Goal: Transaction & Acquisition: Book appointment/travel/reservation

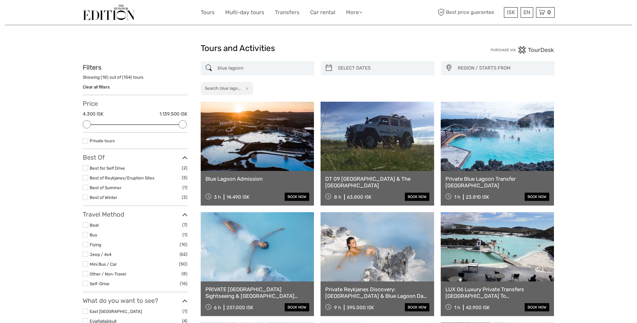
select select
click at [246, 86] on button "x" at bounding box center [246, 88] width 8 height 7
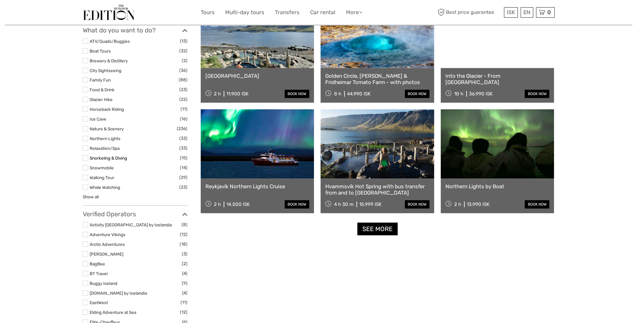
scroll to position [508, 0]
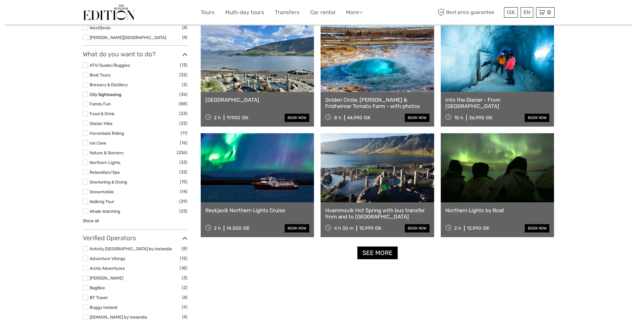
click at [104, 92] on link "City Sightseeing" at bounding box center [106, 94] width 32 height 5
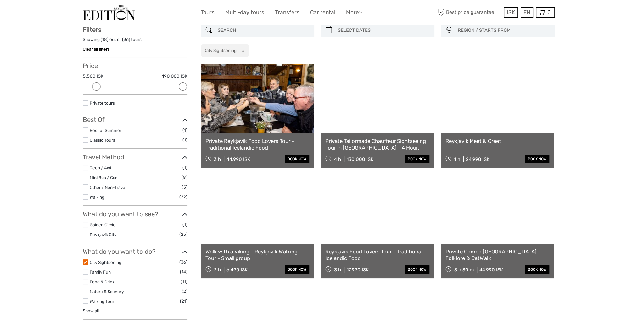
scroll to position [36, 0]
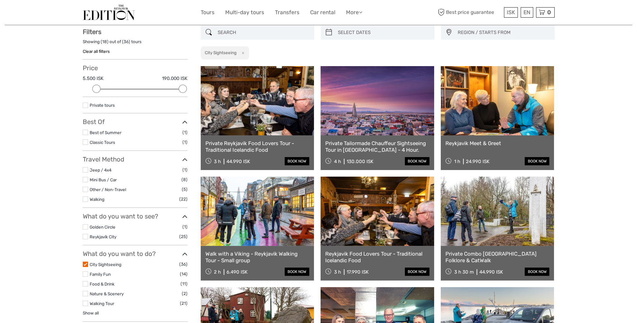
click at [376, 143] on link "Private Tailormade Chauffeur Sightseeing Tour in Reykjavík city - 4 Hour." at bounding box center [377, 146] width 104 height 13
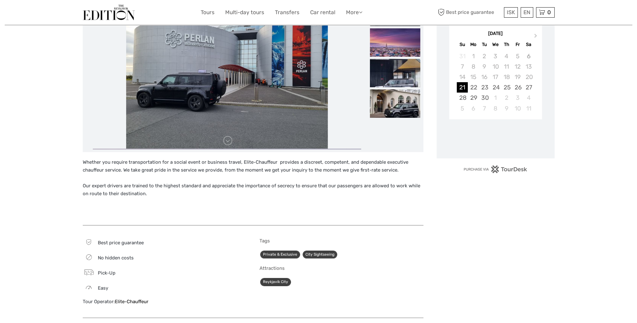
scroll to position [126, 0]
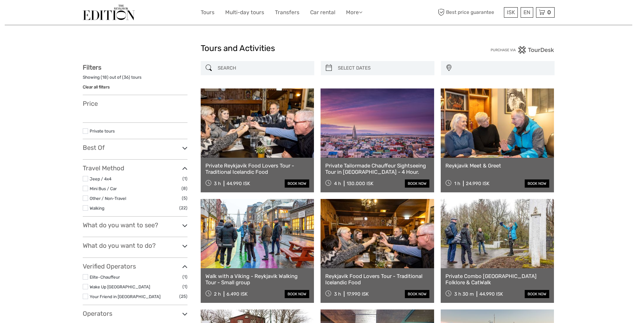
select select
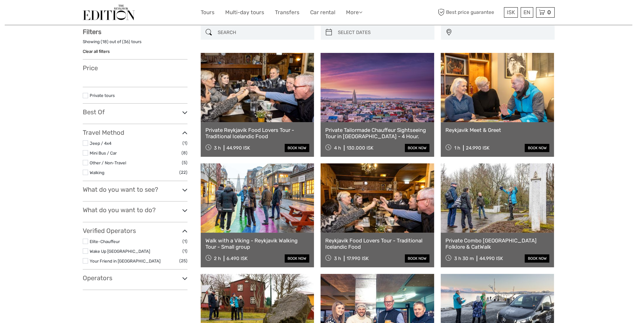
select select
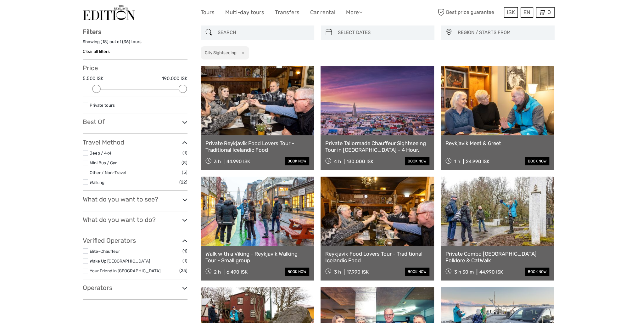
scroll to position [0, 0]
click at [85, 151] on label at bounding box center [85, 152] width 5 height 5
click at [0, 0] on input "checkbox" at bounding box center [0, 0] width 0 height 0
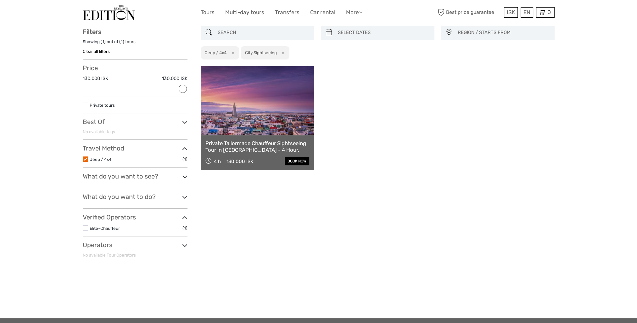
click at [88, 156] on li "Jeep / 4x4 (1)" at bounding box center [135, 159] width 105 height 7
click at [87, 156] on label at bounding box center [85, 158] width 5 height 5
click at [0, 0] on input "checkbox" at bounding box center [0, 0] width 0 height 0
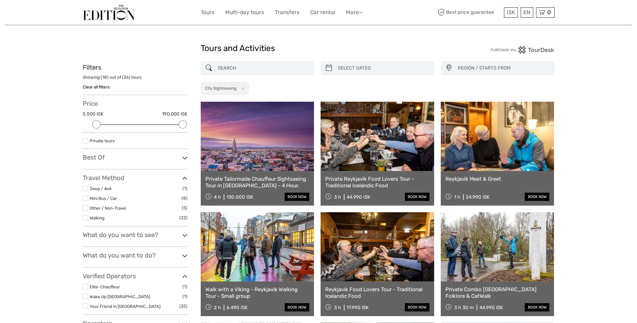
click at [245, 88] on button "x" at bounding box center [242, 88] width 8 height 7
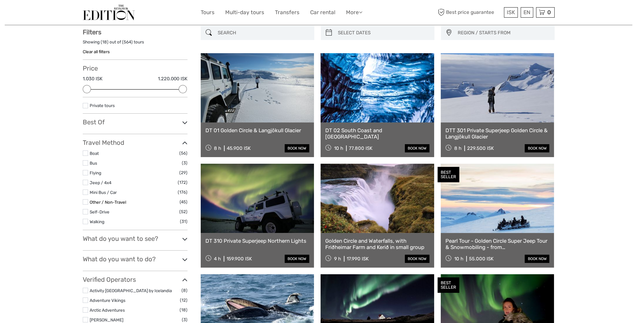
scroll to position [36, 0]
click at [87, 173] on label at bounding box center [85, 172] width 5 height 5
click at [0, 0] on input "checkbox" at bounding box center [0, 0] width 0 height 0
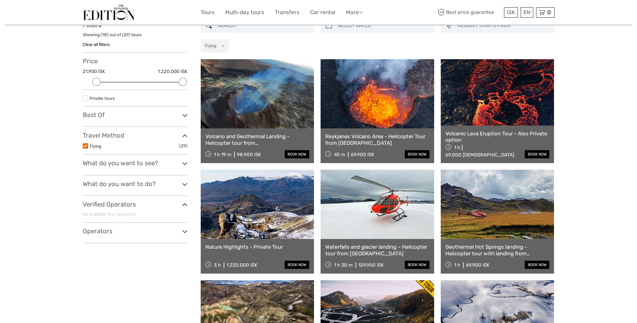
scroll to position [36, 0]
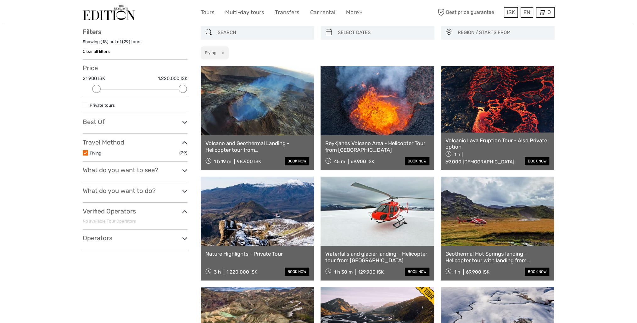
click at [488, 142] on link "Volcanic Lava Eruption Tour - Also Private option" at bounding box center [498, 143] width 104 height 13
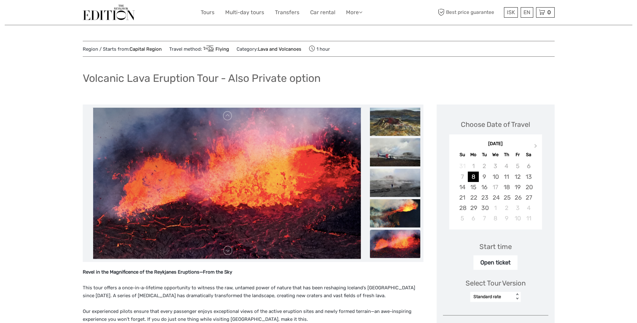
drag, startPoint x: 34, startPoint y: 211, endPoint x: 37, endPoint y: 208, distance: 3.6
click at [34, 211] on div "Region / Starts from: Capital Region Travel method: Flying Category: Lava and V…" at bounding box center [319, 289] width 628 height 578
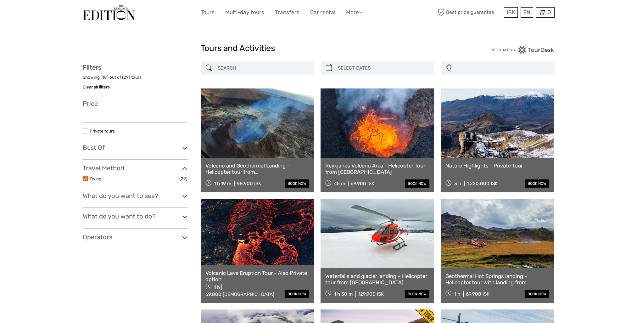
select select
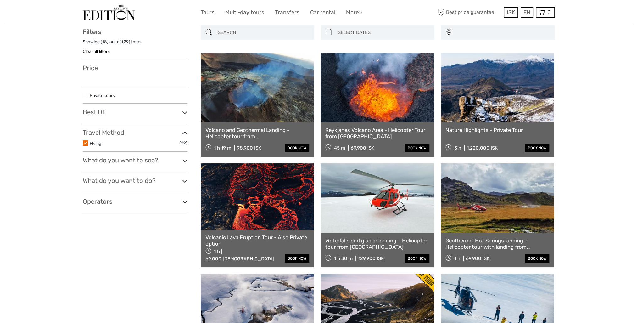
select select
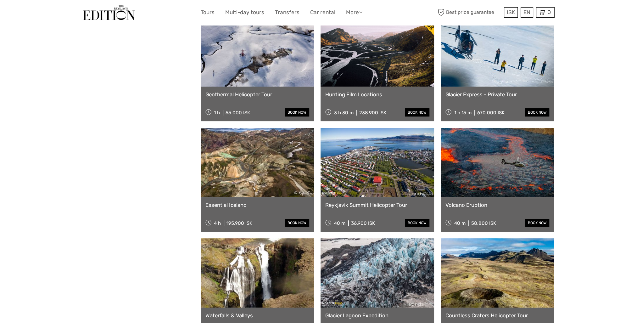
scroll to position [319, 0]
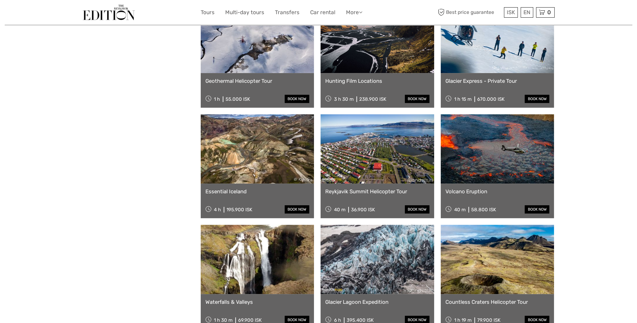
click at [468, 174] on link at bounding box center [498, 148] width 114 height 69
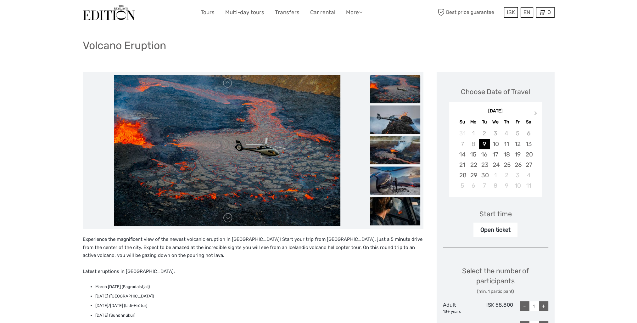
scroll to position [31, 0]
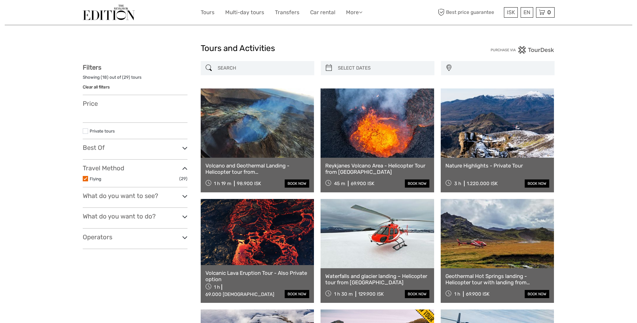
select select
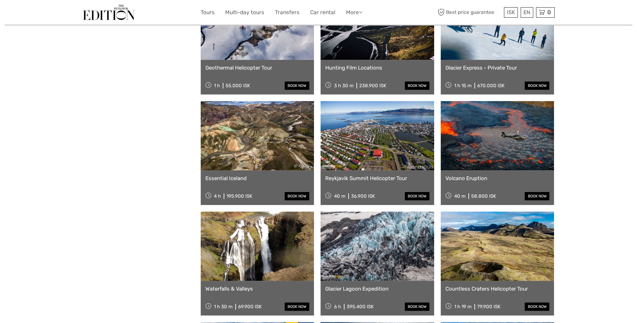
select select
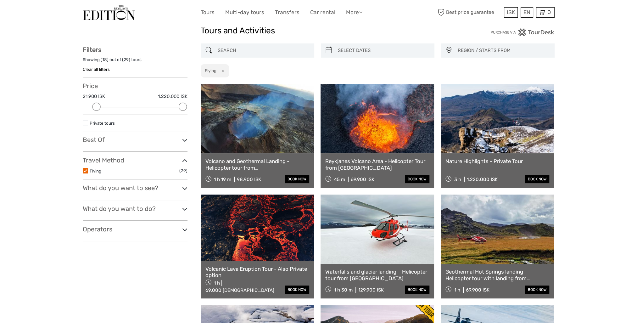
scroll to position [4, 0]
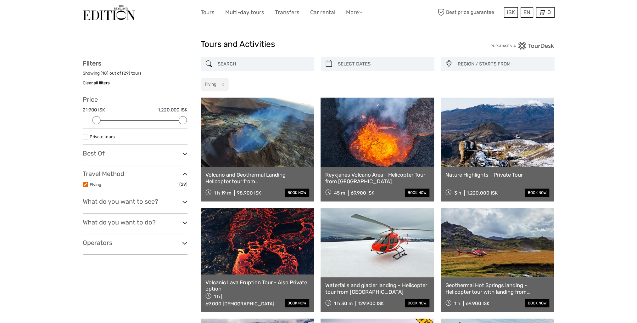
click at [375, 149] on link at bounding box center [378, 132] width 114 height 69
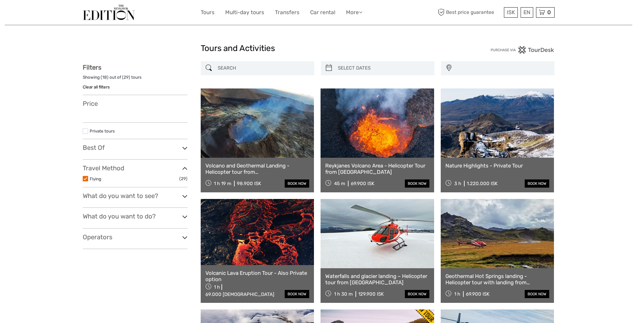
select select
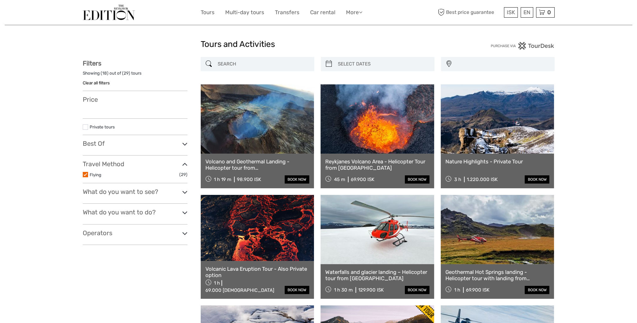
select select
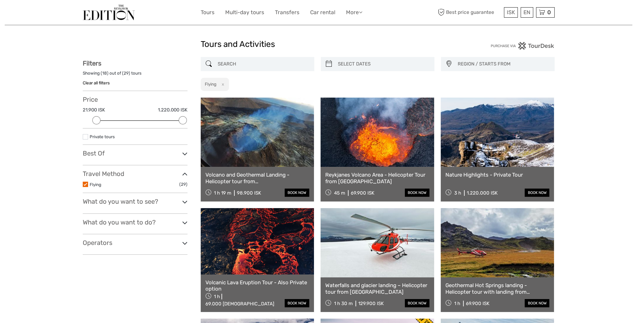
click at [240, 145] on link at bounding box center [258, 132] width 114 height 69
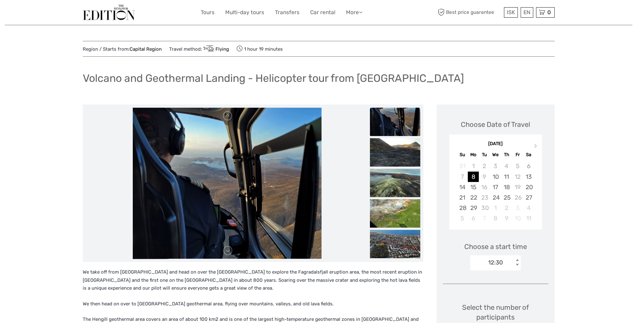
click at [90, 115] on li at bounding box center [227, 183] width 283 height 151
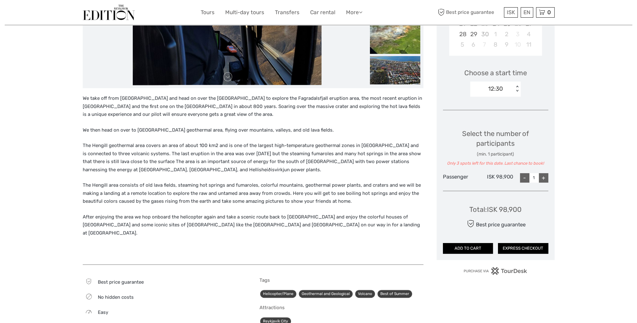
scroll to position [157, 0]
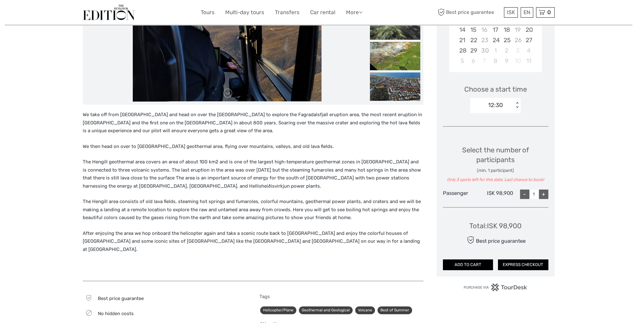
click at [544, 195] on div "+" at bounding box center [543, 194] width 9 height 9
type input "3"
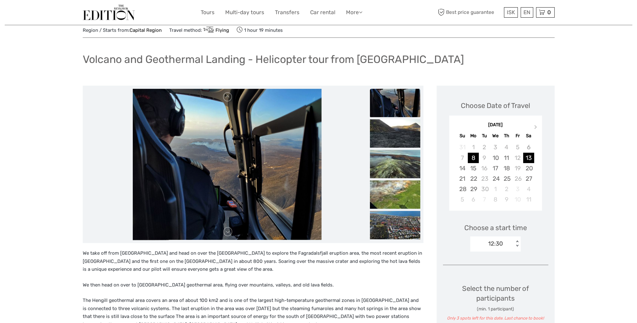
scroll to position [0, 0]
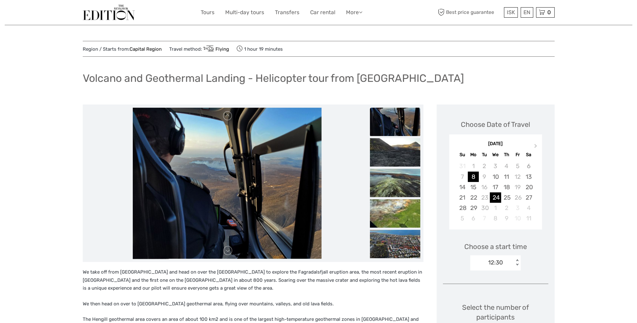
click at [500, 197] on div "24" at bounding box center [495, 197] width 11 height 10
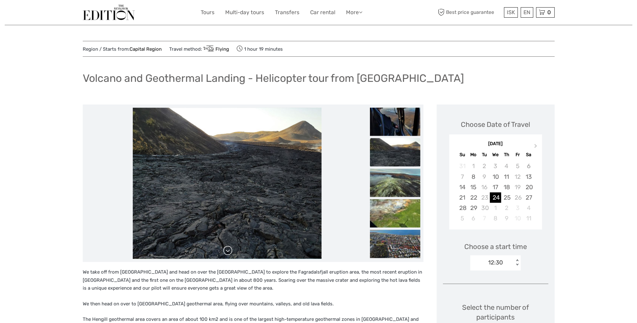
click at [228, 251] on link at bounding box center [228, 251] width 10 height 10
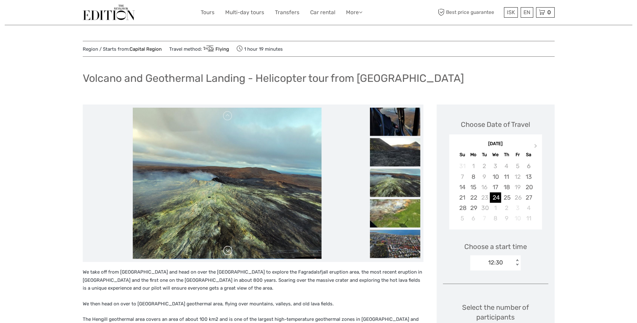
click at [228, 251] on link at bounding box center [228, 251] width 10 height 10
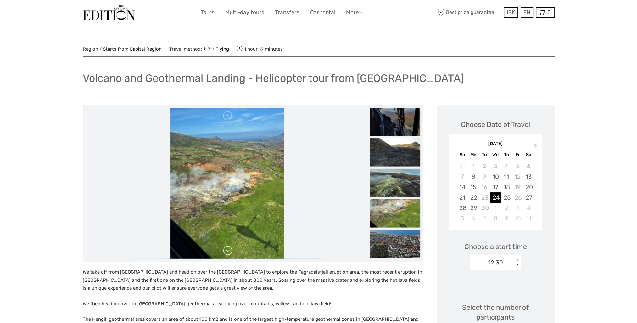
click at [228, 251] on link at bounding box center [228, 251] width 10 height 10
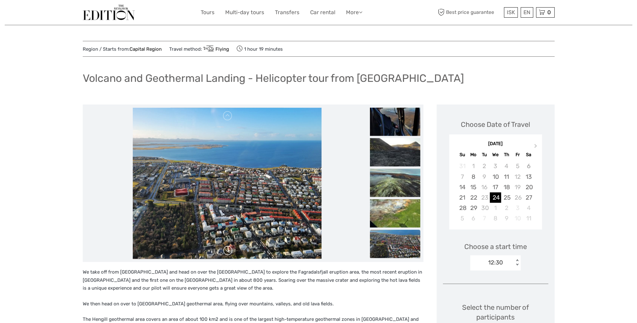
click at [228, 251] on link at bounding box center [228, 251] width 10 height 10
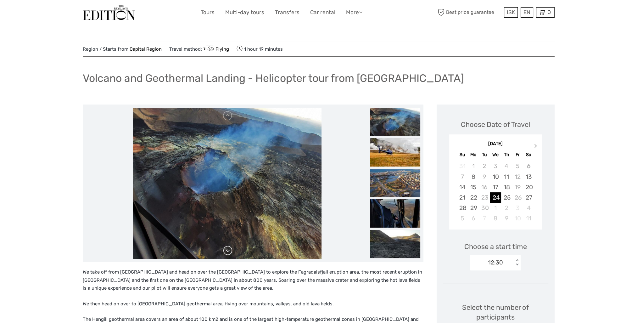
click at [228, 251] on link at bounding box center [228, 251] width 10 height 10
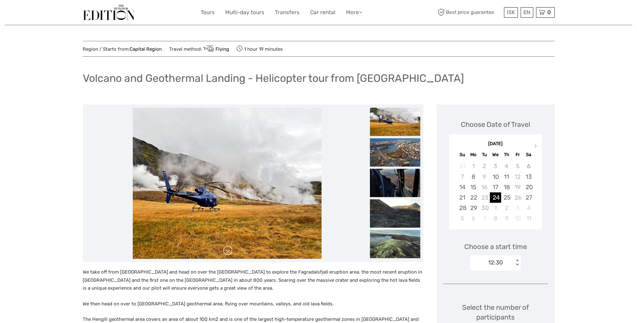
click at [228, 251] on link at bounding box center [228, 251] width 10 height 10
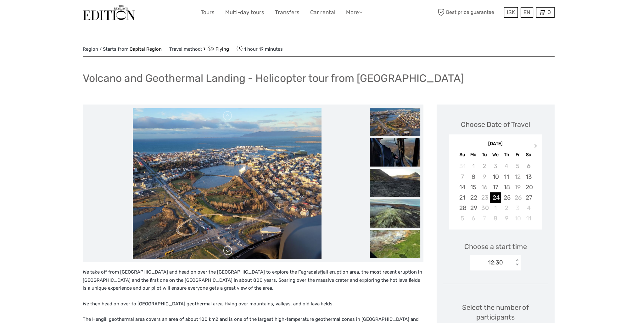
click at [226, 249] on link at bounding box center [228, 251] width 10 height 10
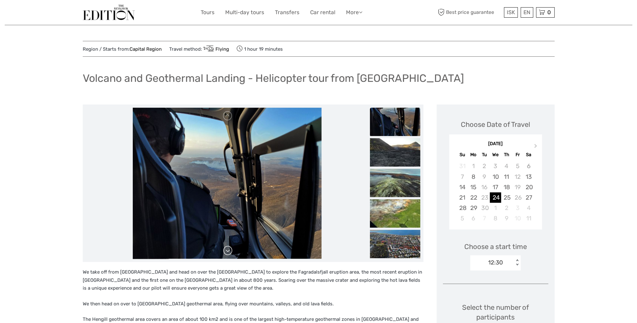
click at [226, 249] on link at bounding box center [228, 251] width 10 height 10
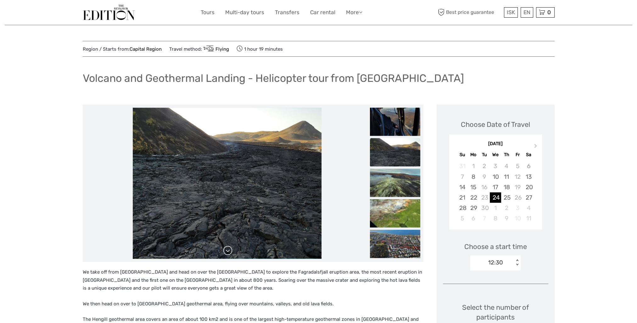
click at [225, 249] on link at bounding box center [228, 251] width 10 height 10
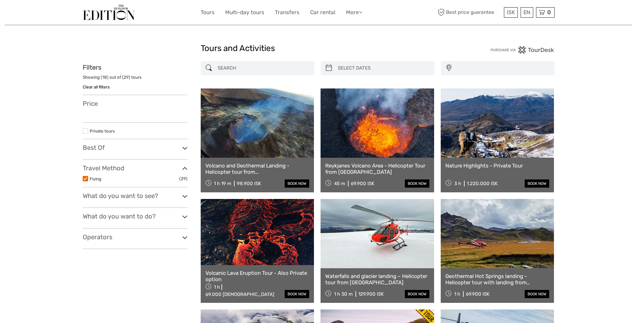
select select
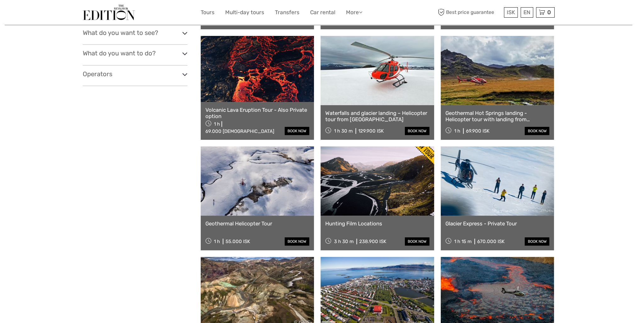
scroll to position [234, 0]
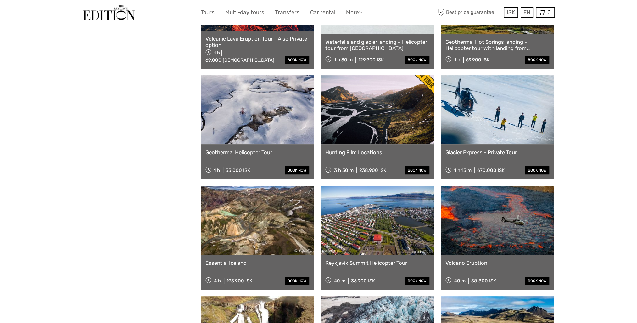
select select
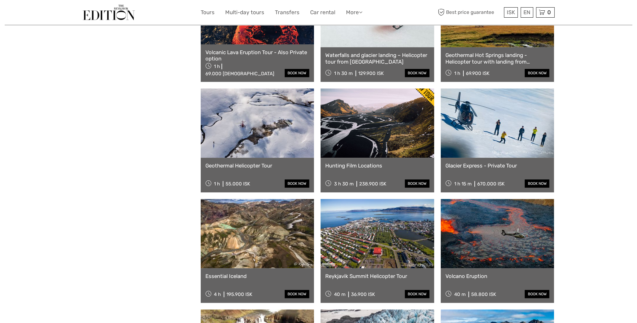
scroll to position [0, 0]
click at [243, 133] on link at bounding box center [258, 122] width 114 height 69
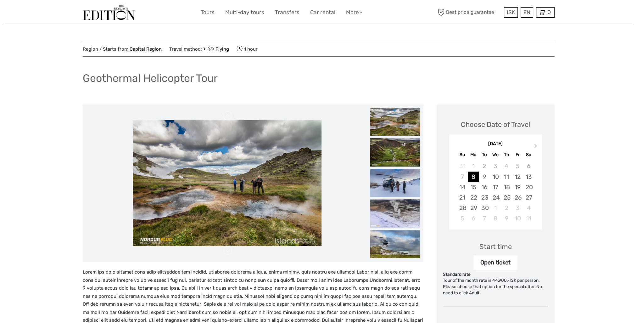
click at [408, 179] on img at bounding box center [395, 183] width 50 height 28
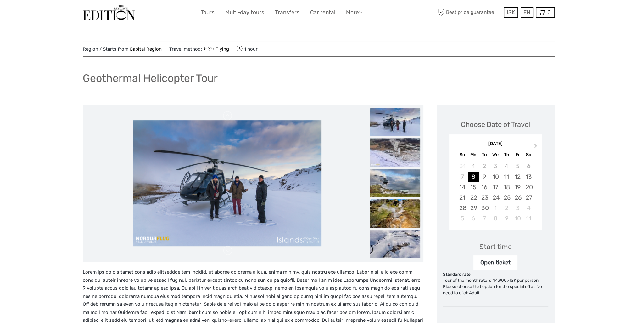
click at [387, 202] on img at bounding box center [395, 213] width 50 height 28
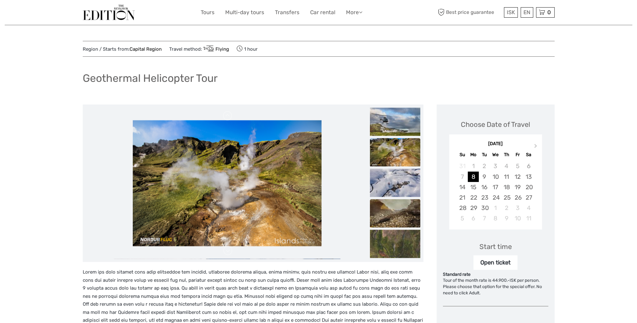
click at [393, 222] on img at bounding box center [395, 213] width 50 height 28
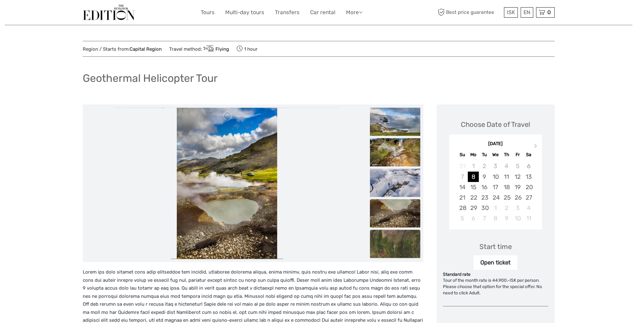
click at [395, 235] on img at bounding box center [395, 244] width 50 height 28
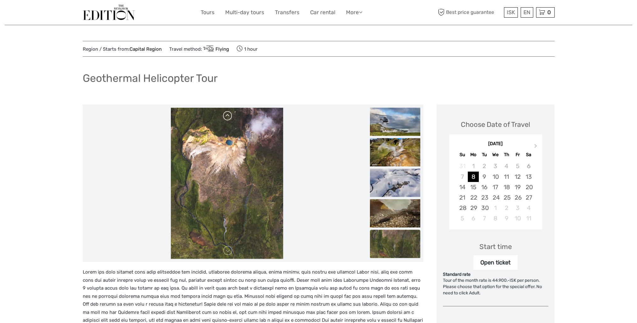
click at [228, 115] on link at bounding box center [228, 116] width 10 height 10
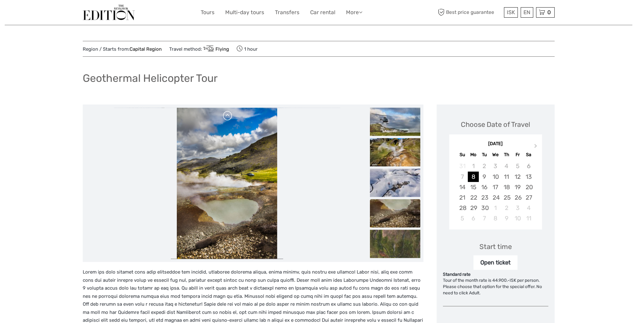
click at [228, 116] on link at bounding box center [228, 116] width 10 height 10
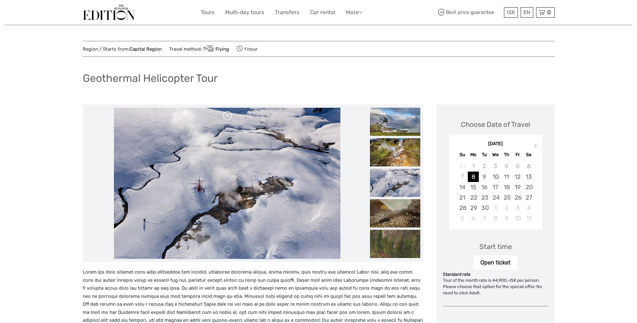
click at [228, 116] on link at bounding box center [228, 116] width 10 height 10
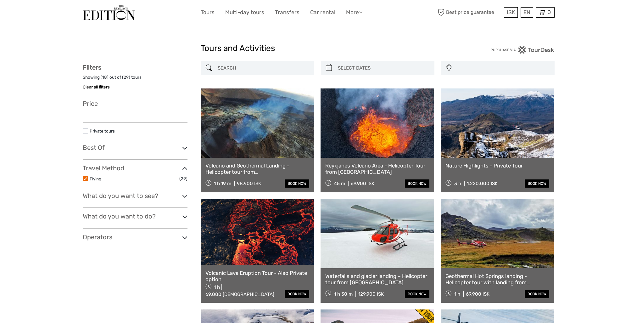
select select
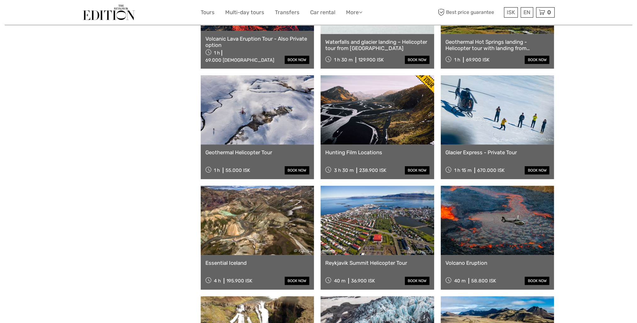
select select
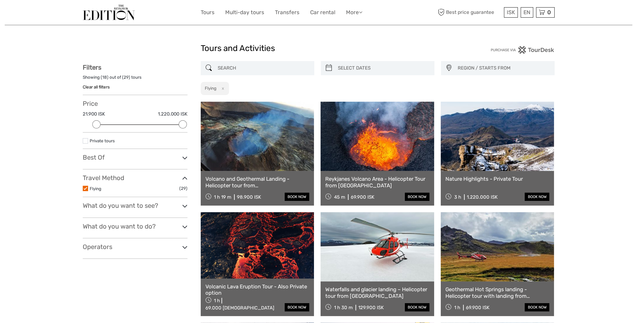
click at [302, 257] on link at bounding box center [258, 245] width 114 height 66
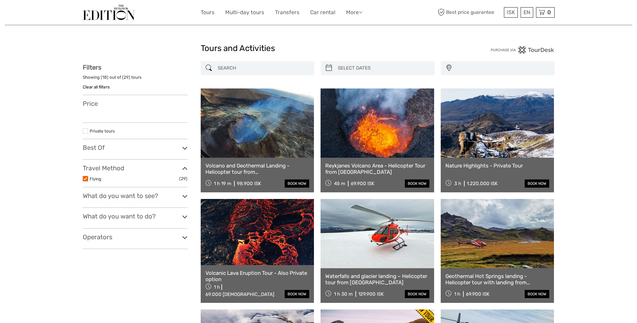
select select
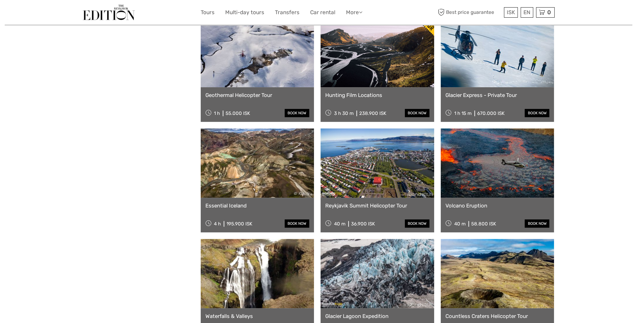
scroll to position [378, 0]
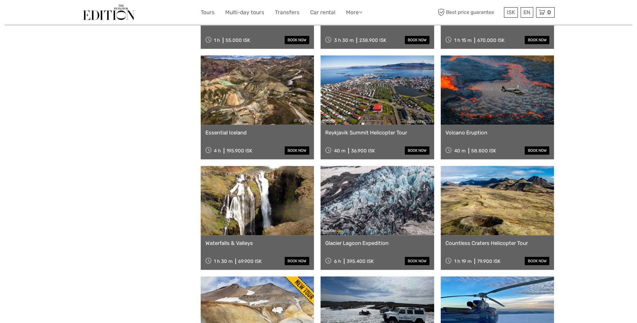
click at [248, 206] on link at bounding box center [258, 200] width 114 height 69
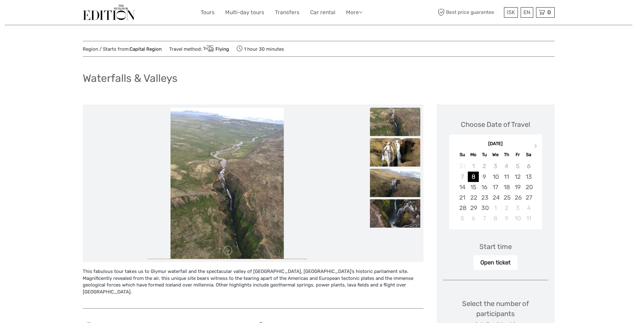
click at [386, 161] on img at bounding box center [395, 152] width 50 height 28
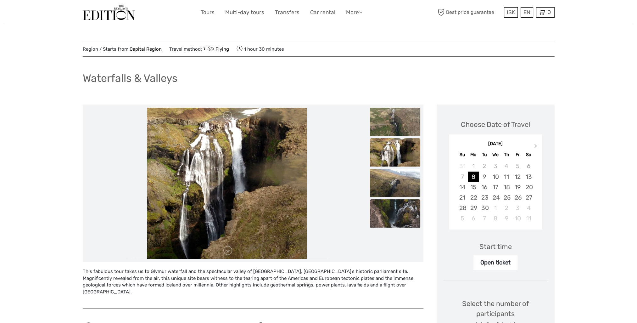
click at [379, 203] on img at bounding box center [395, 213] width 50 height 28
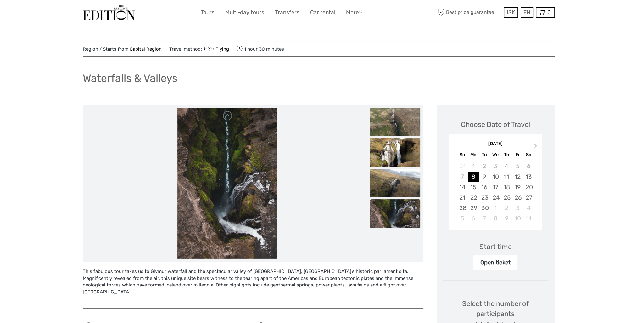
click at [381, 119] on img at bounding box center [395, 122] width 50 height 28
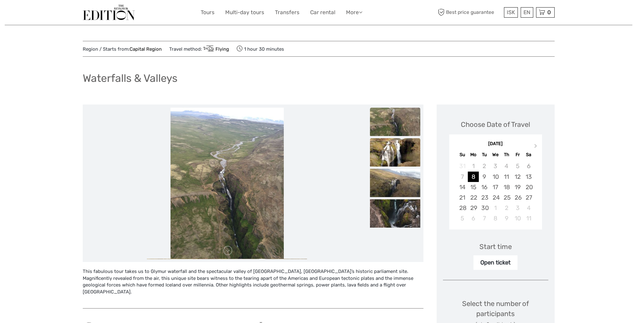
click at [384, 144] on img at bounding box center [395, 152] width 50 height 28
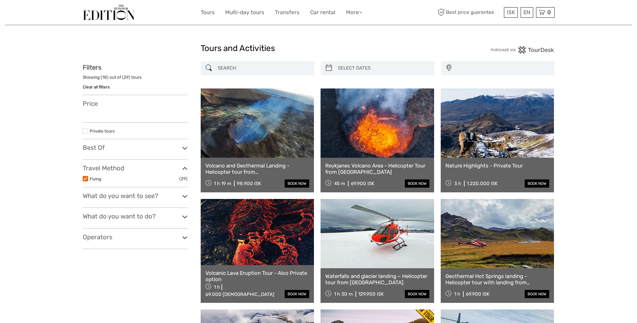
select select
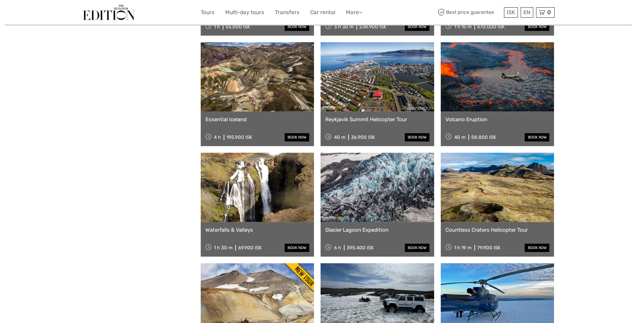
select select
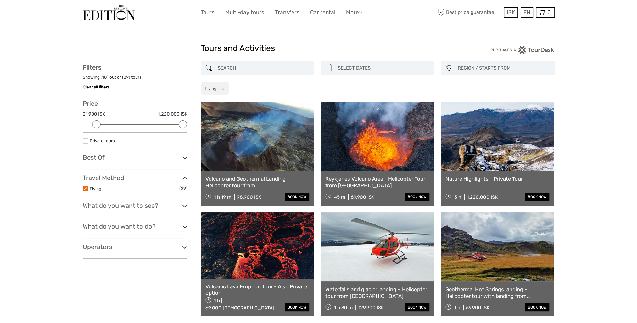
click at [223, 91] on button "x" at bounding box center [222, 88] width 8 height 7
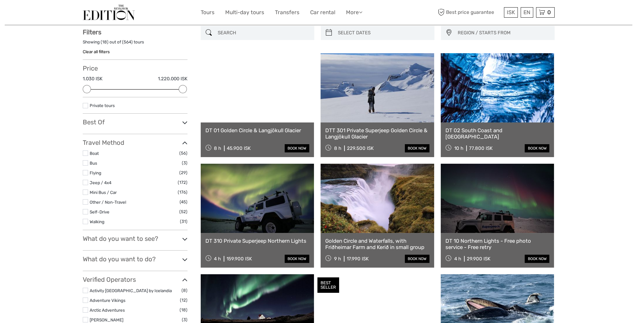
scroll to position [36, 0]
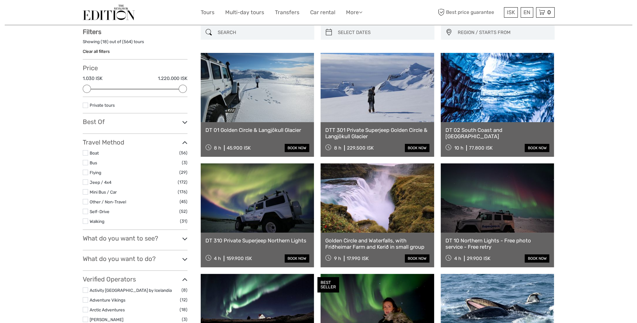
click at [232, 36] on input "search" at bounding box center [263, 32] width 96 height 11
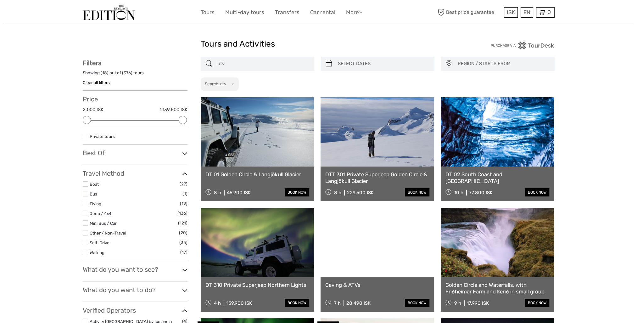
scroll to position [4, 0]
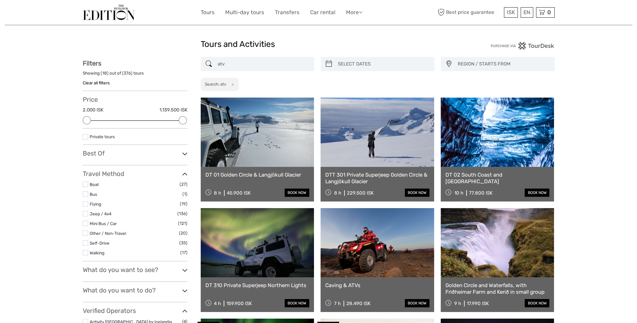
type input "atv"
click at [386, 255] on link at bounding box center [378, 242] width 114 height 69
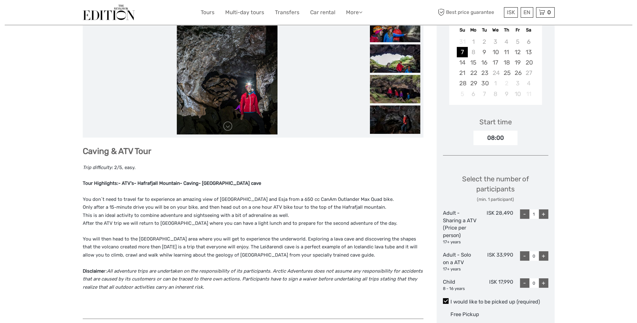
scroll to position [157, 0]
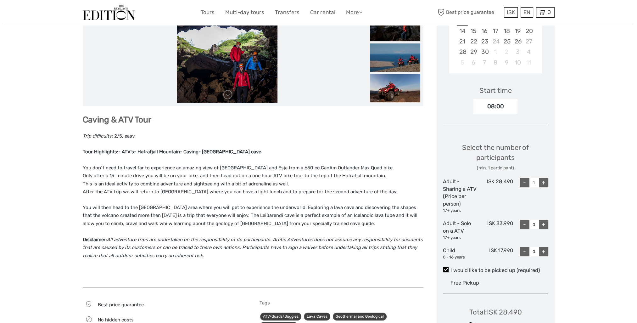
click at [252, 52] on img at bounding box center [227, 27] width 101 height 151
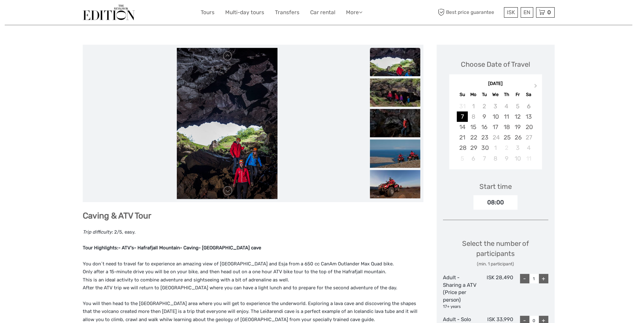
scroll to position [0, 0]
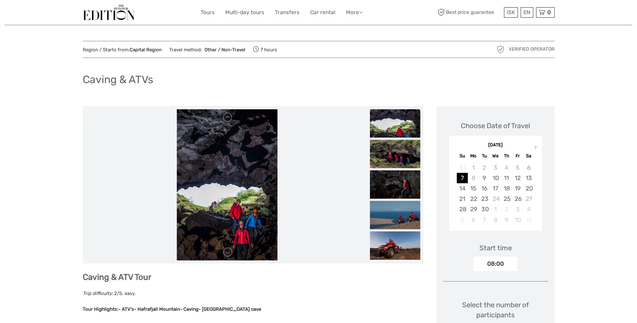
click at [404, 134] on img at bounding box center [395, 123] width 50 height 28
click at [226, 254] on link at bounding box center [228, 252] width 10 height 10
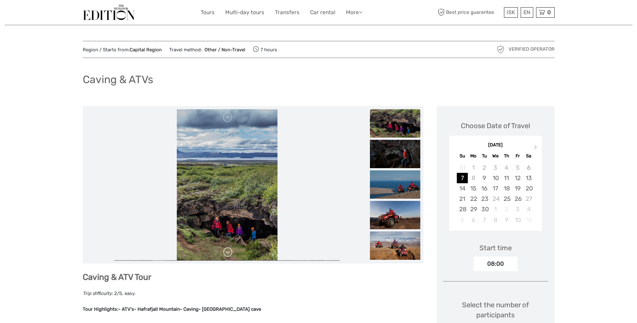
click at [226, 254] on link at bounding box center [228, 252] width 10 height 10
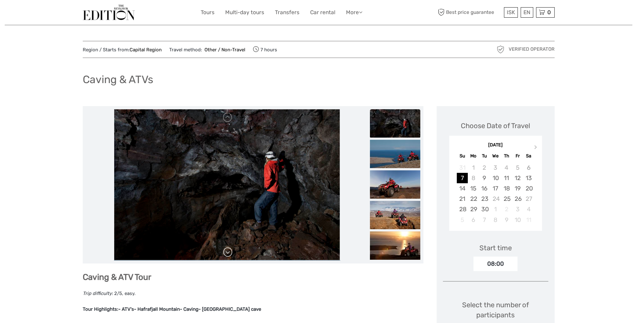
click at [226, 254] on link at bounding box center [228, 252] width 10 height 10
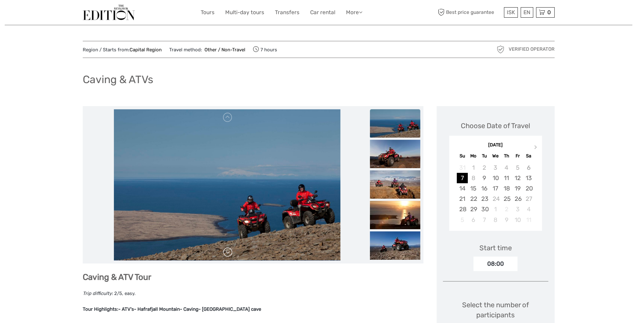
click at [226, 254] on link at bounding box center [228, 252] width 10 height 10
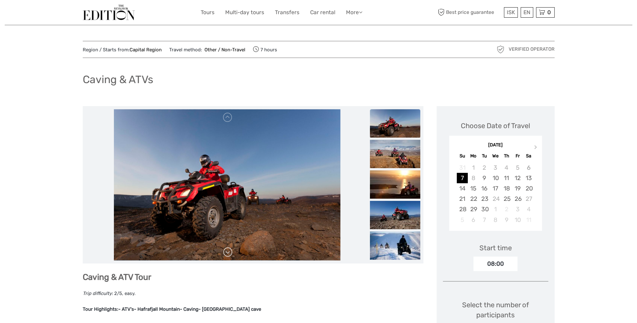
click at [226, 254] on link at bounding box center [228, 252] width 10 height 10
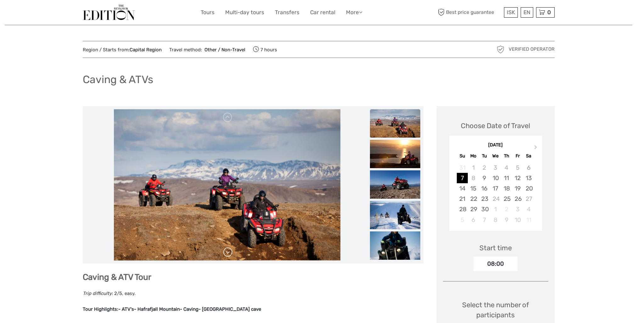
click at [226, 254] on link at bounding box center [228, 252] width 10 height 10
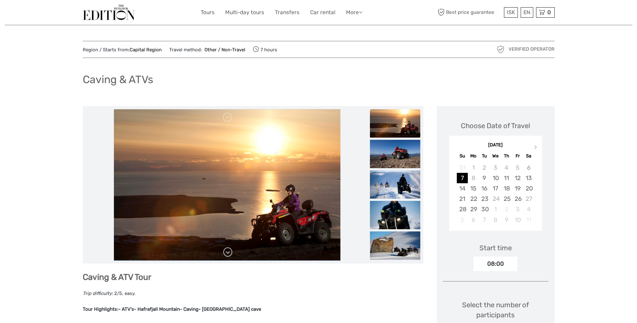
click at [226, 254] on link at bounding box center [228, 252] width 10 height 10
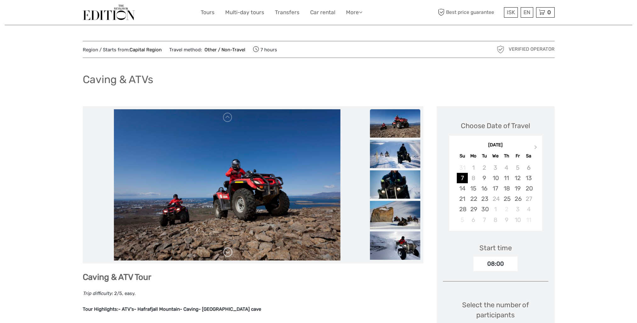
click at [226, 254] on link at bounding box center [228, 252] width 10 height 10
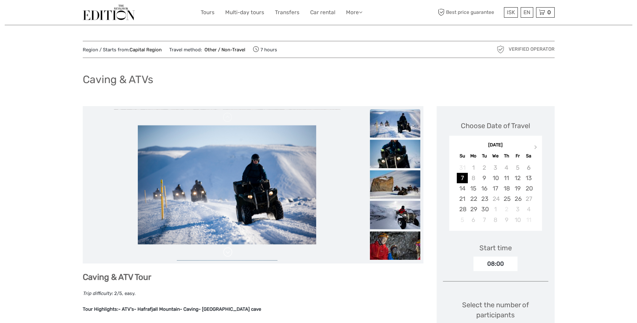
click at [226, 254] on link at bounding box center [228, 252] width 10 height 10
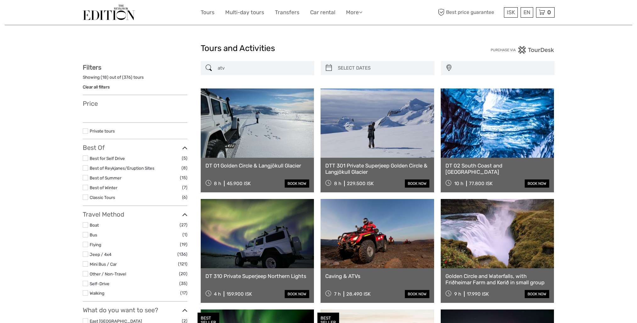
select select
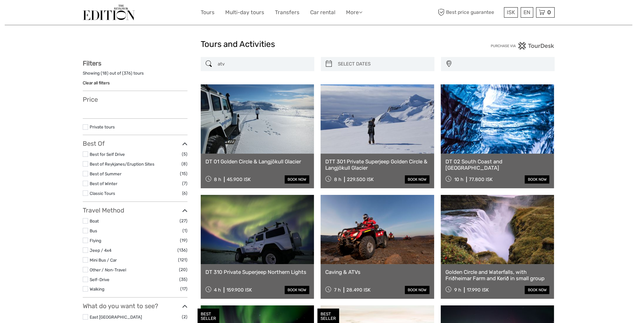
select select
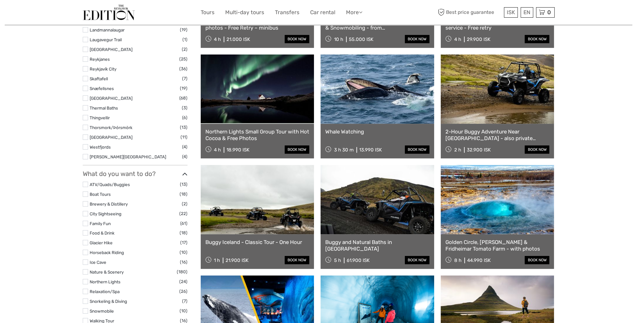
scroll to position [283, 0]
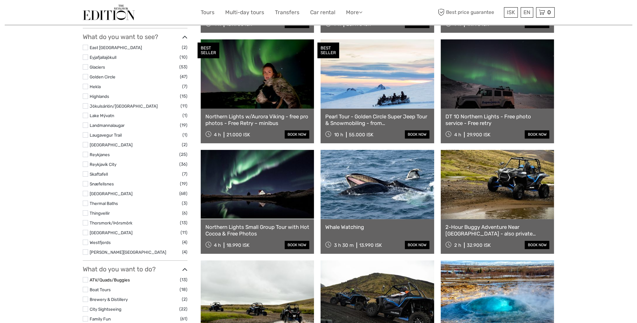
click at [125, 280] on link "ATV/Quads/Buggies" at bounding box center [110, 279] width 40 height 5
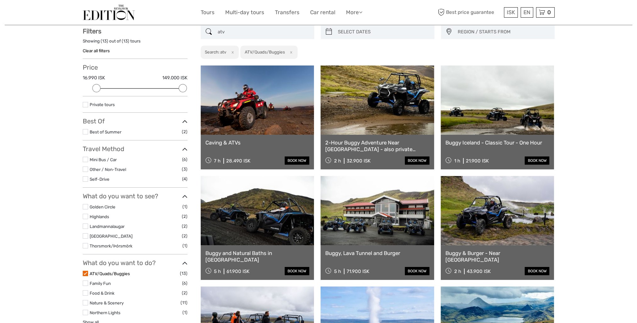
scroll to position [36, 0]
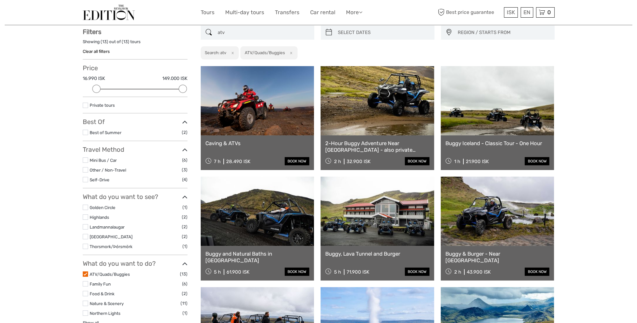
click at [271, 215] on link at bounding box center [258, 211] width 114 height 69
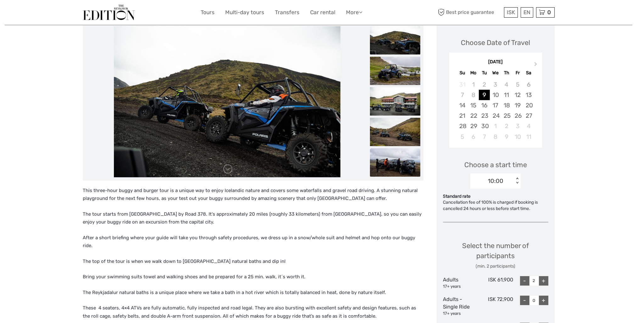
scroll to position [63, 0]
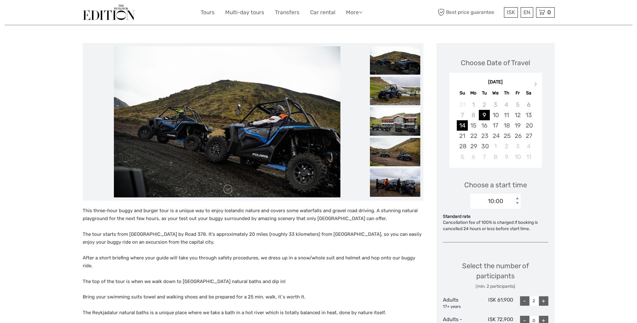
click at [462, 127] on div "14" at bounding box center [462, 125] width 11 height 10
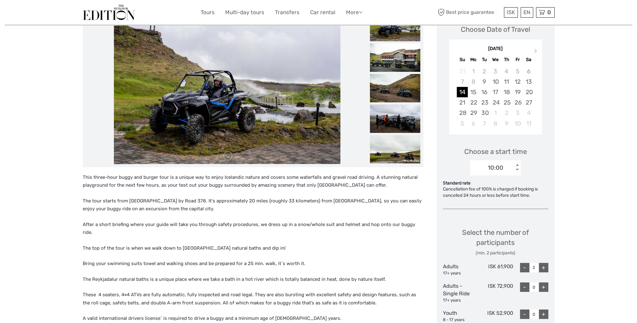
scroll to position [94, 0]
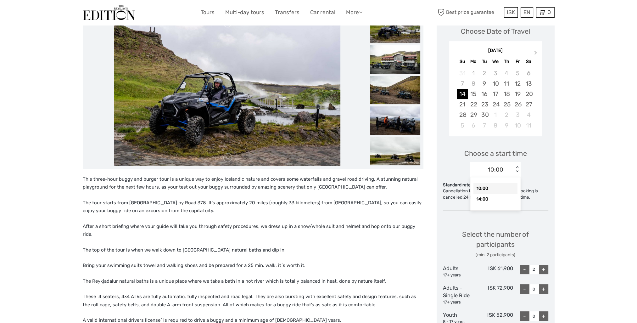
click at [504, 169] on div "10:00" at bounding box center [493, 169] width 44 height 9
click at [485, 197] on div "14:00" at bounding box center [496, 199] width 44 height 11
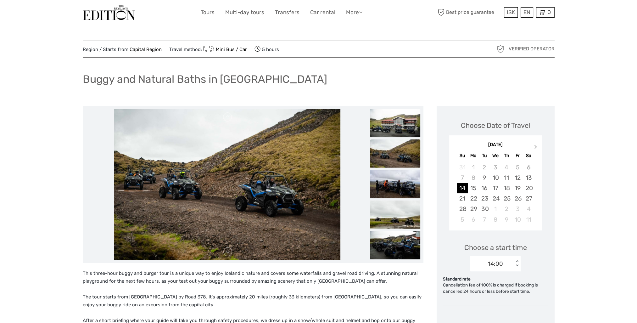
scroll to position [0, 0]
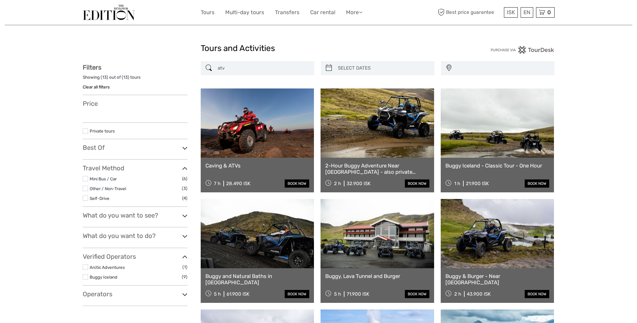
select select
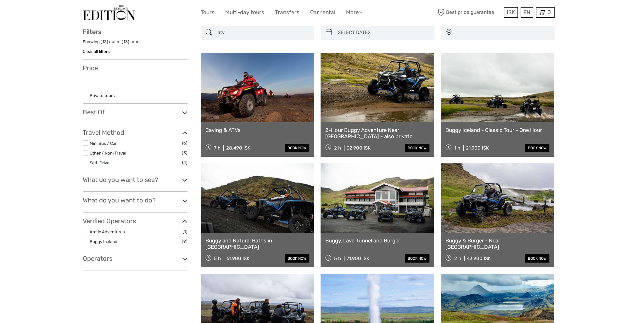
select select
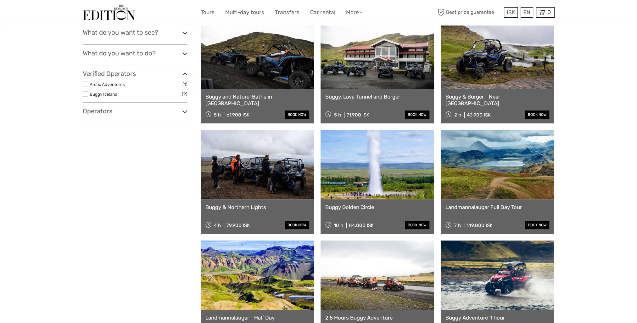
scroll to position [224, 0]
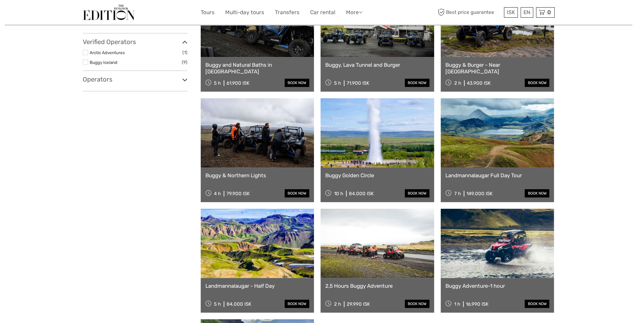
click at [251, 174] on link "Buggy & Northern Lights" at bounding box center [258, 175] width 104 height 6
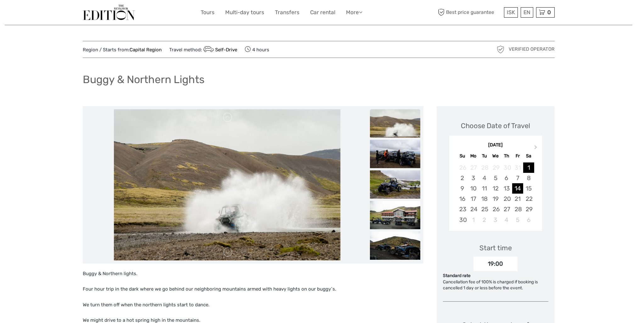
click at [519, 184] on div "14" at bounding box center [517, 188] width 11 height 10
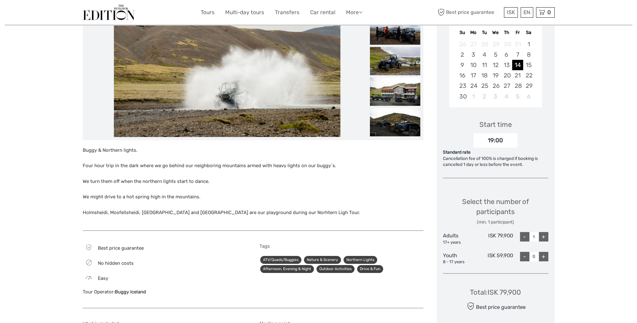
scroll to position [126, 0]
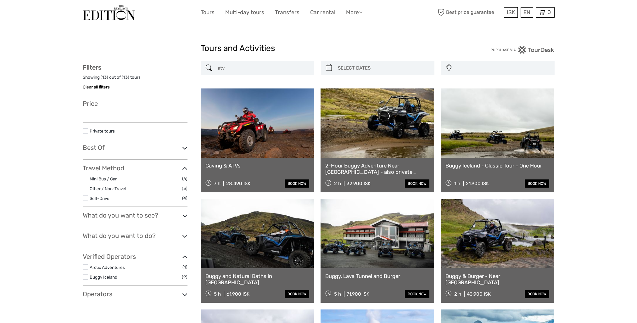
select select
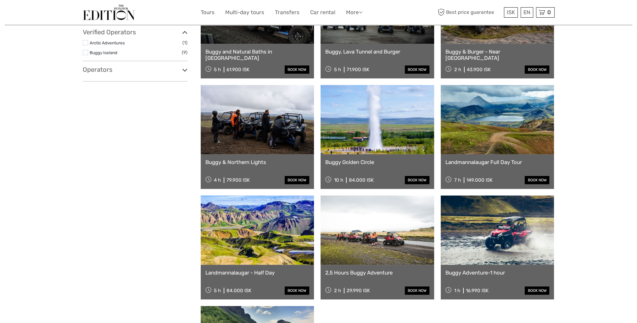
select select
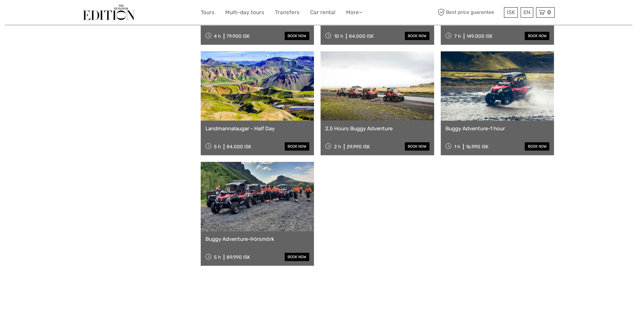
click at [384, 126] on link "2,5 Hours Buggy Adventure" at bounding box center [377, 128] width 104 height 6
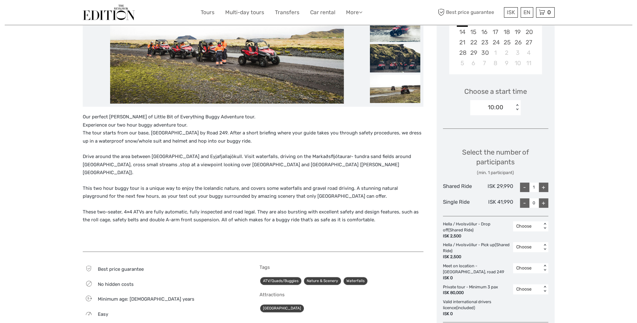
scroll to position [157, 0]
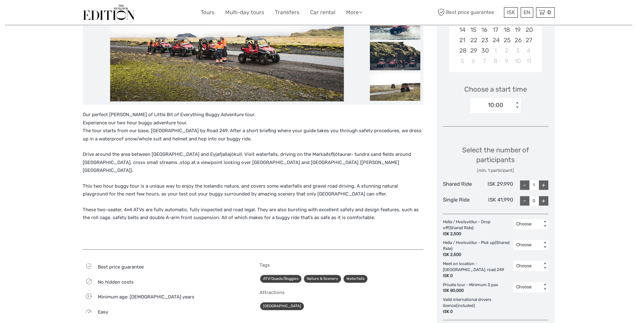
click at [512, 106] on div "10:00" at bounding box center [493, 104] width 44 height 9
click at [495, 134] on div "14:00" at bounding box center [496, 135] width 44 height 11
type input "2"
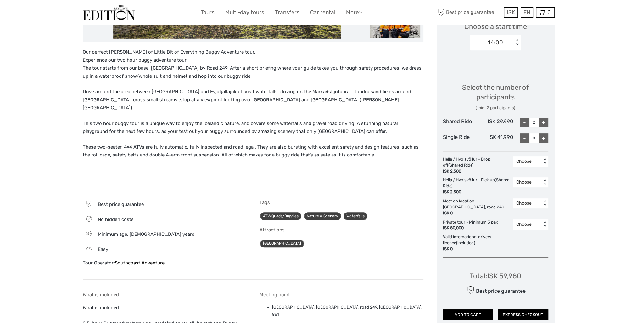
scroll to position [220, 0]
click at [545, 206] on div "Choose < >" at bounding box center [530, 203] width 35 height 10
click at [526, 240] on div "2" at bounding box center [531, 240] width 29 height 11
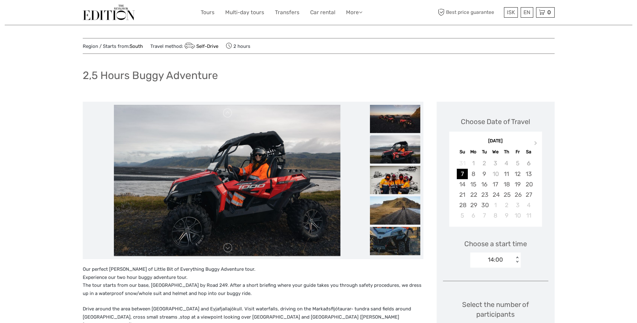
scroll to position [0, 0]
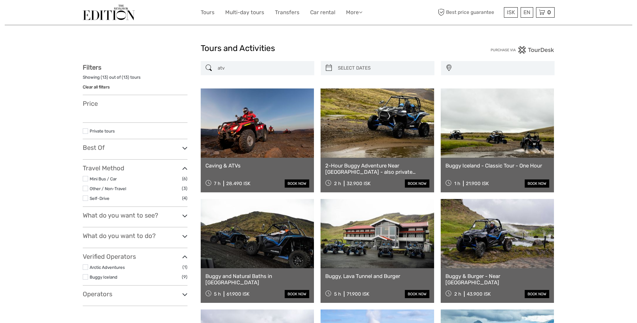
select select
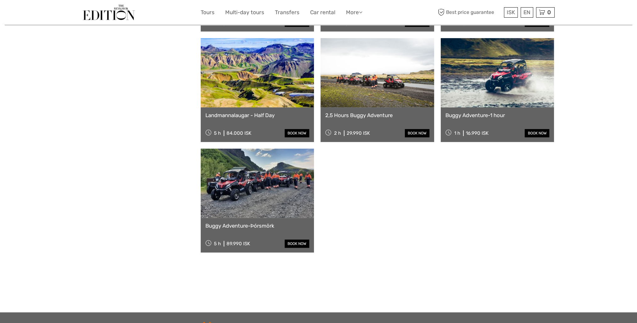
select select
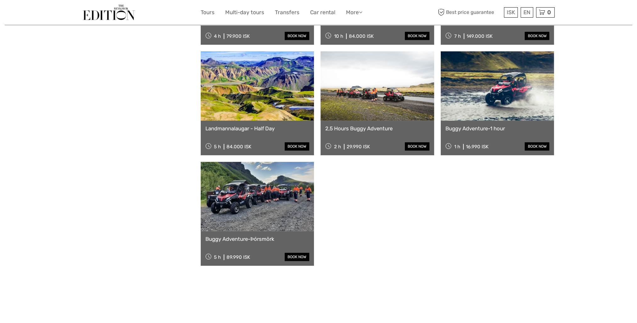
scroll to position [0, 0]
